Goal: Find specific page/section: Find specific page/section

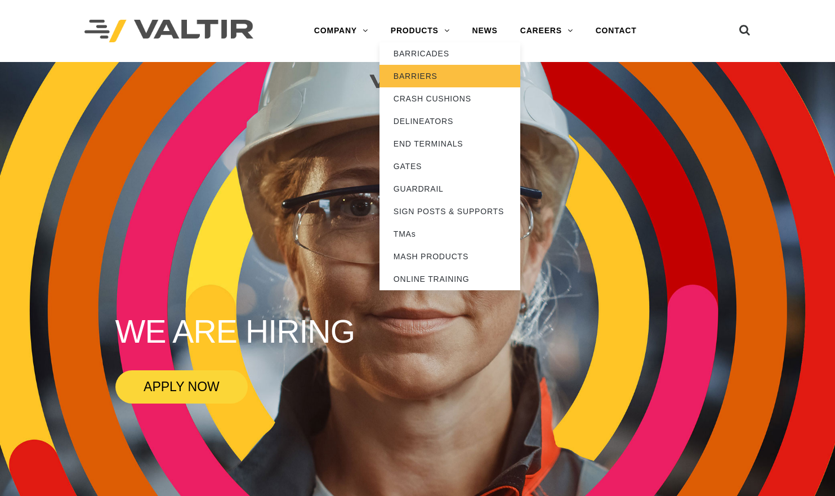
click at [427, 73] on link "BARRIERS" at bounding box center [450, 76] width 141 height 23
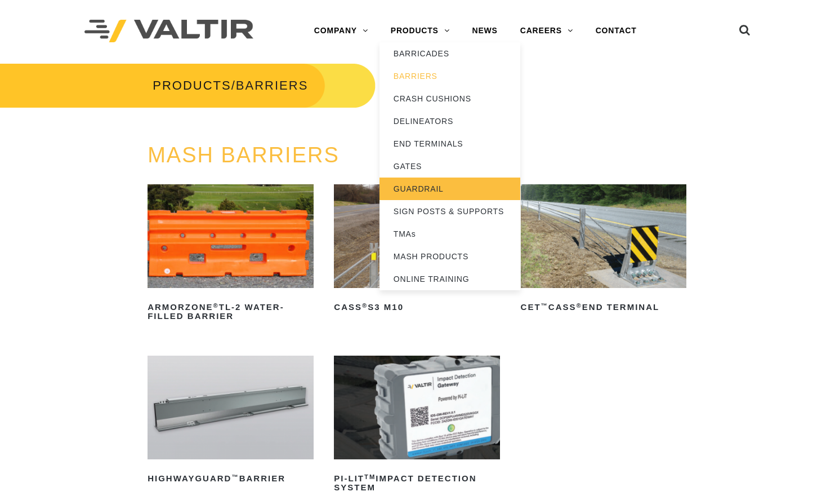
click at [425, 188] on link "GUARDRAIL" at bounding box center [450, 188] width 141 height 23
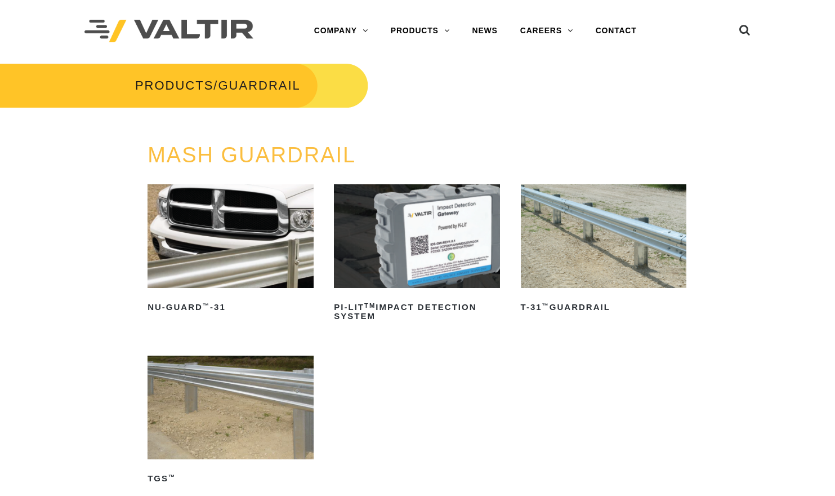
click at [66, 145] on div "MASH GUARDRAIL NU-GUARD ™ -31 Read more PI-LIT TM Impact Detection System Read …" at bounding box center [417, 355] width 835 height 422
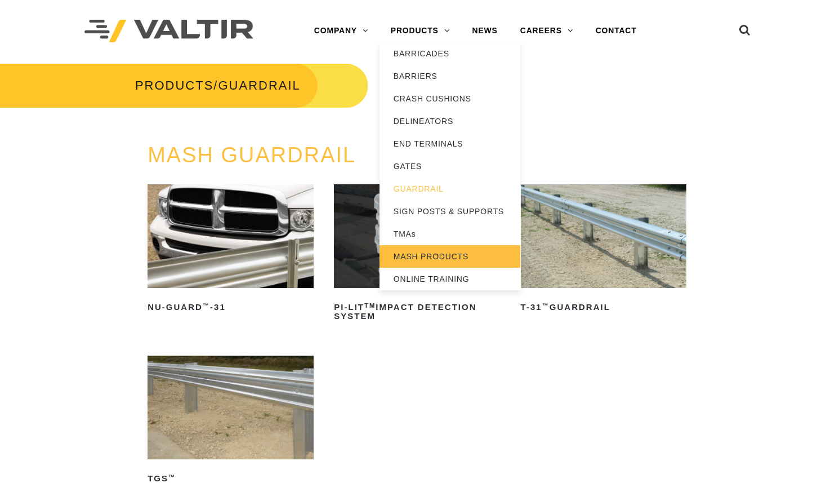
click at [429, 256] on link "MASH PRODUCTS" at bounding box center [450, 256] width 141 height 23
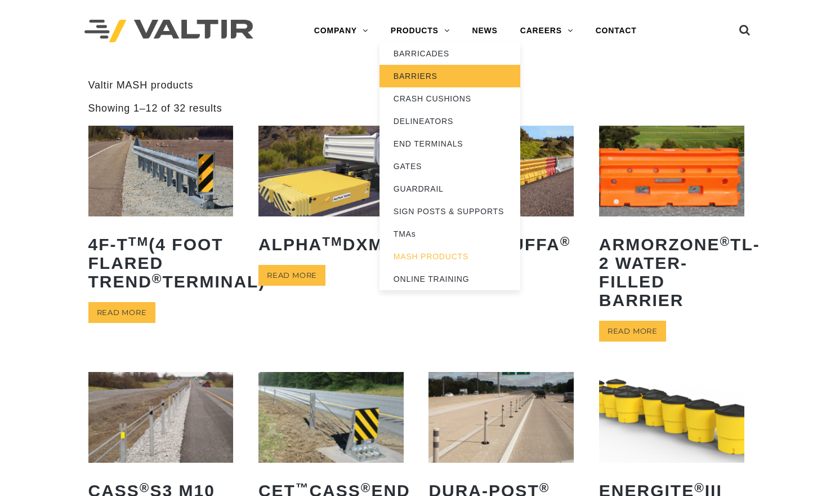
click at [423, 74] on link "BARRIERS" at bounding box center [450, 76] width 141 height 23
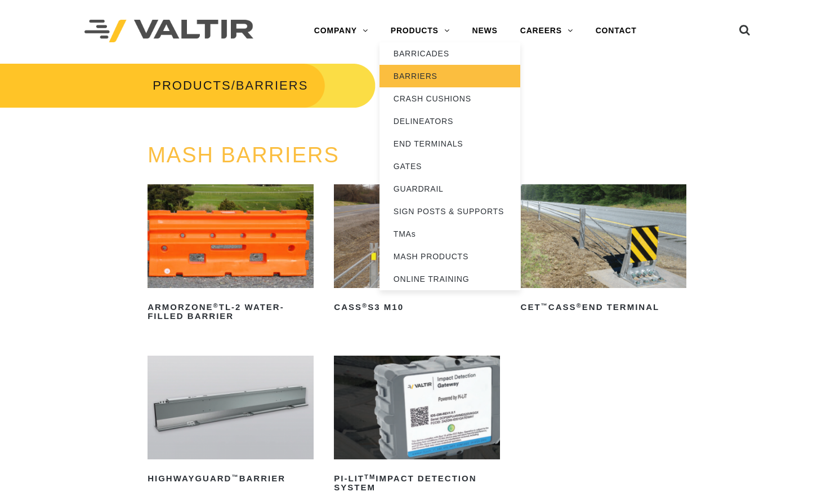
click at [423, 73] on link "BARRIERS" at bounding box center [450, 76] width 141 height 23
